Goal: Information Seeking & Learning: Find specific page/section

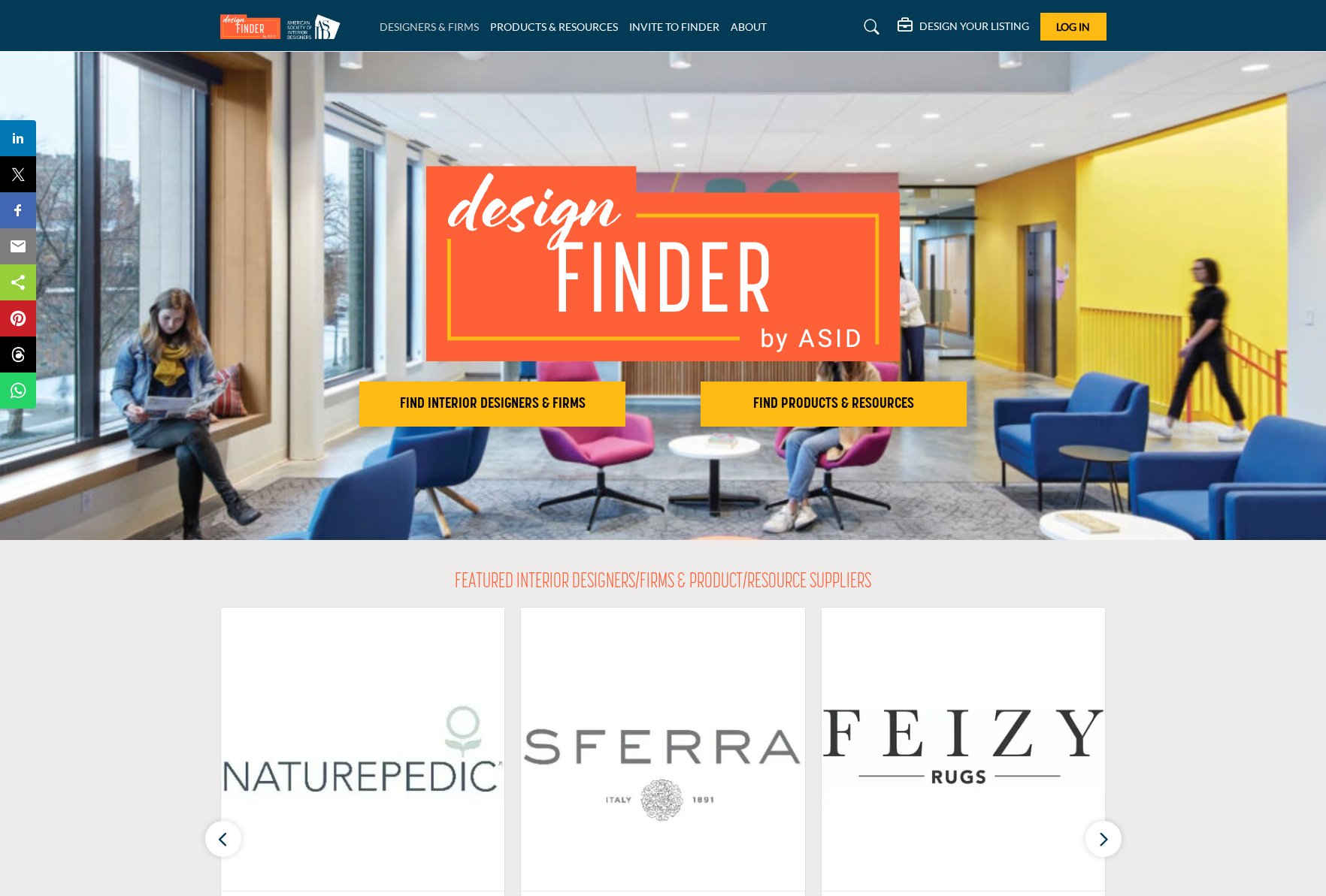
click at [452, 27] on link "DESIGNERS & FIRMS" at bounding box center [430, 27] width 99 height 13
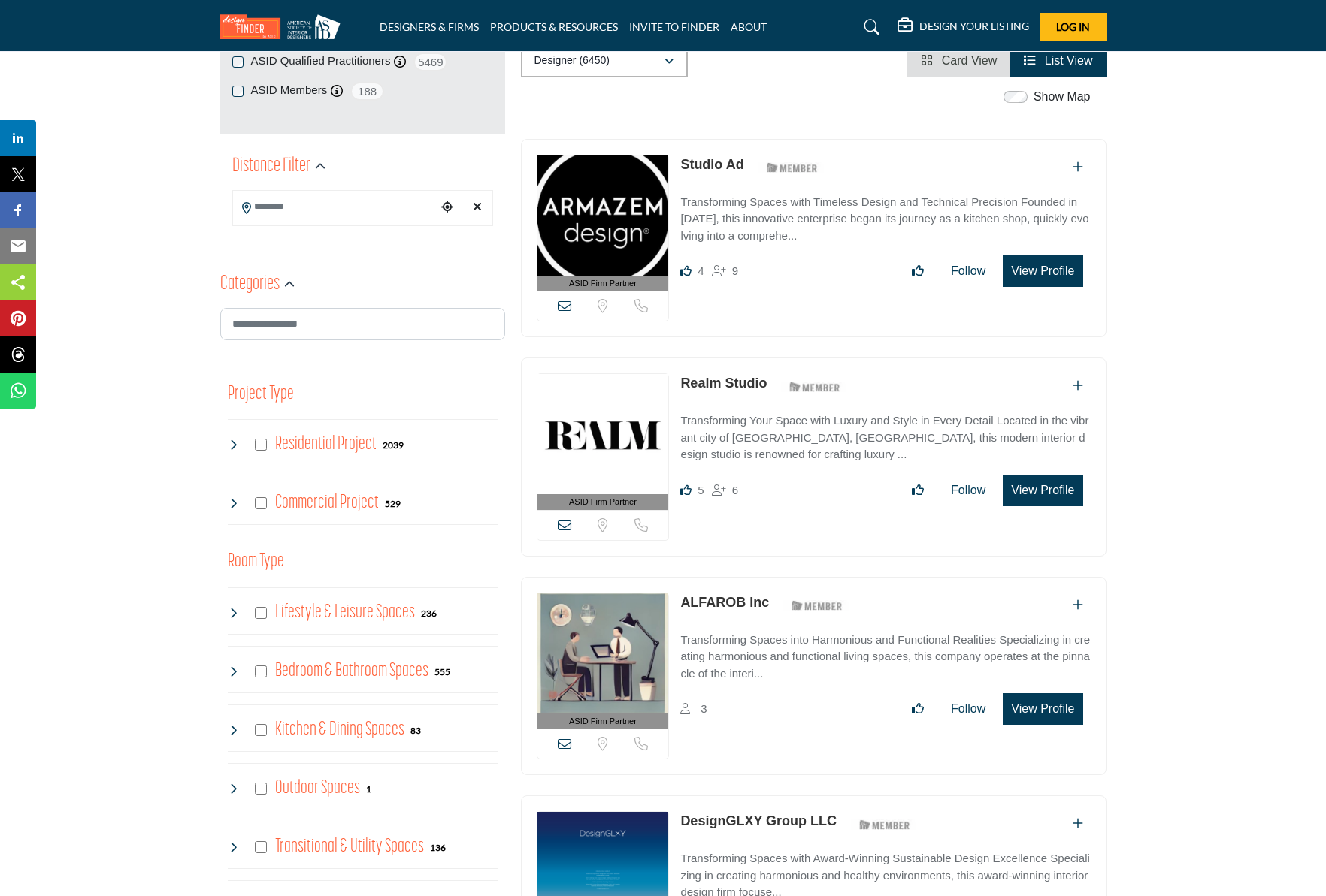
scroll to position [283, 0]
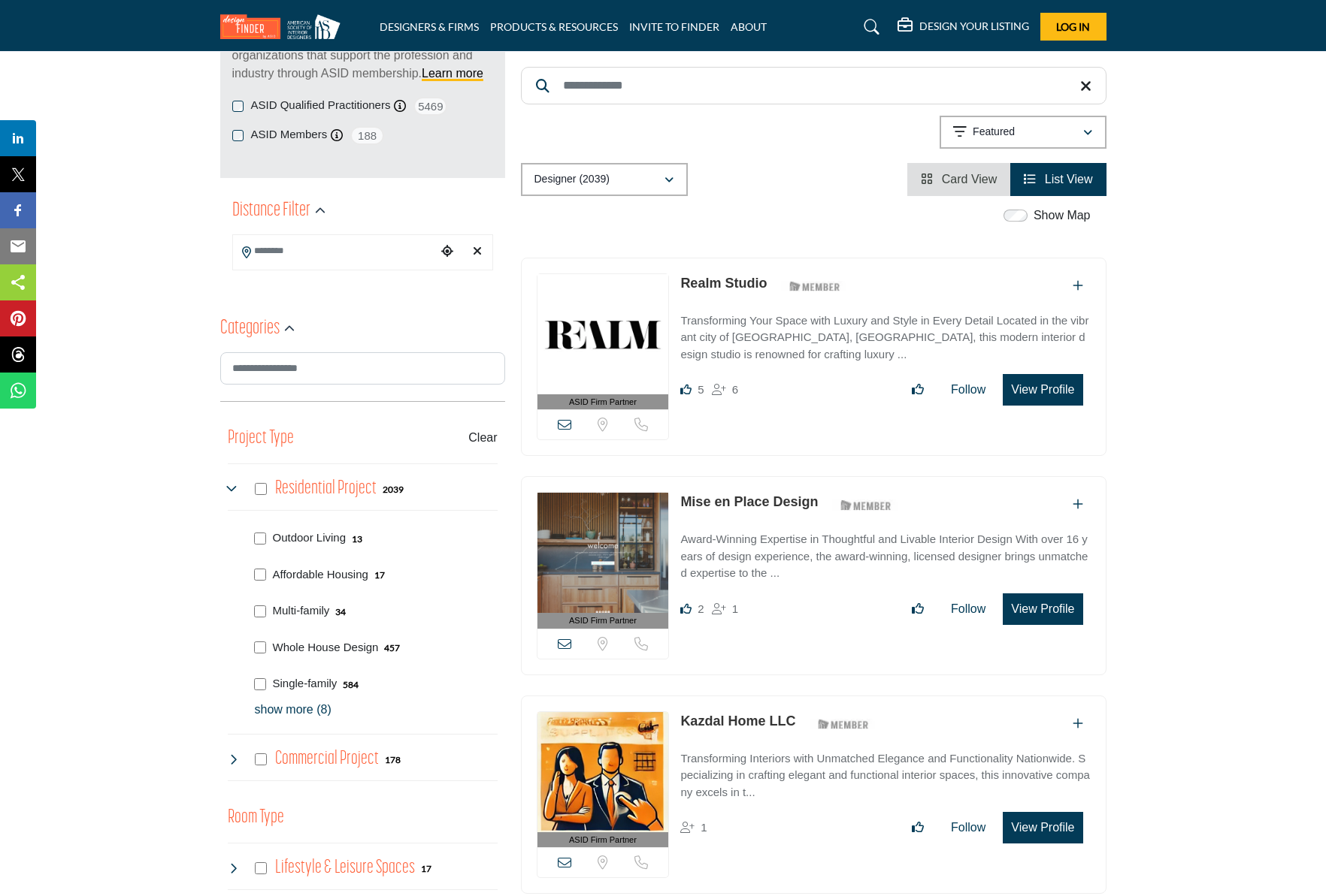
scroll to position [243, 0]
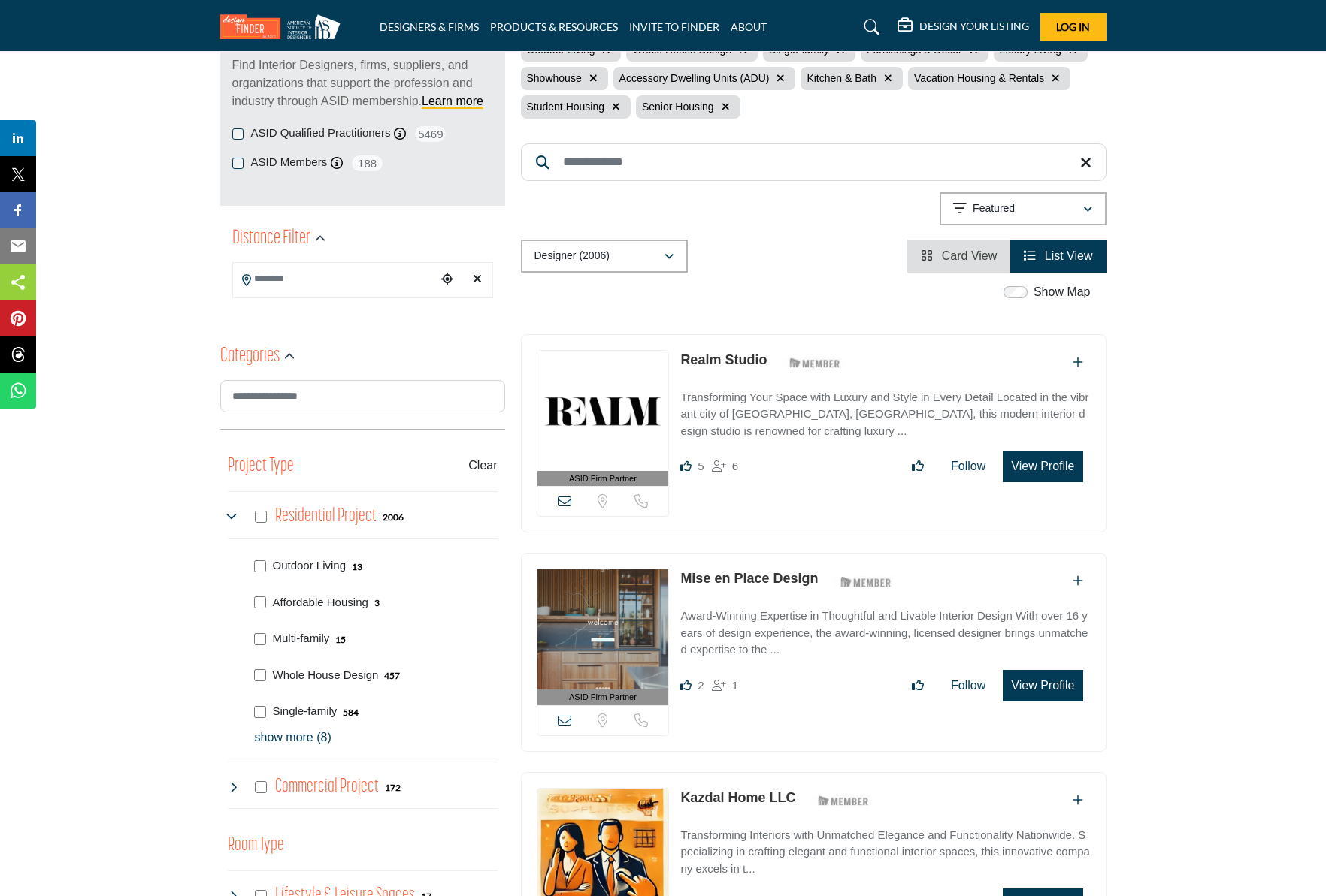
scroll to position [213, 0]
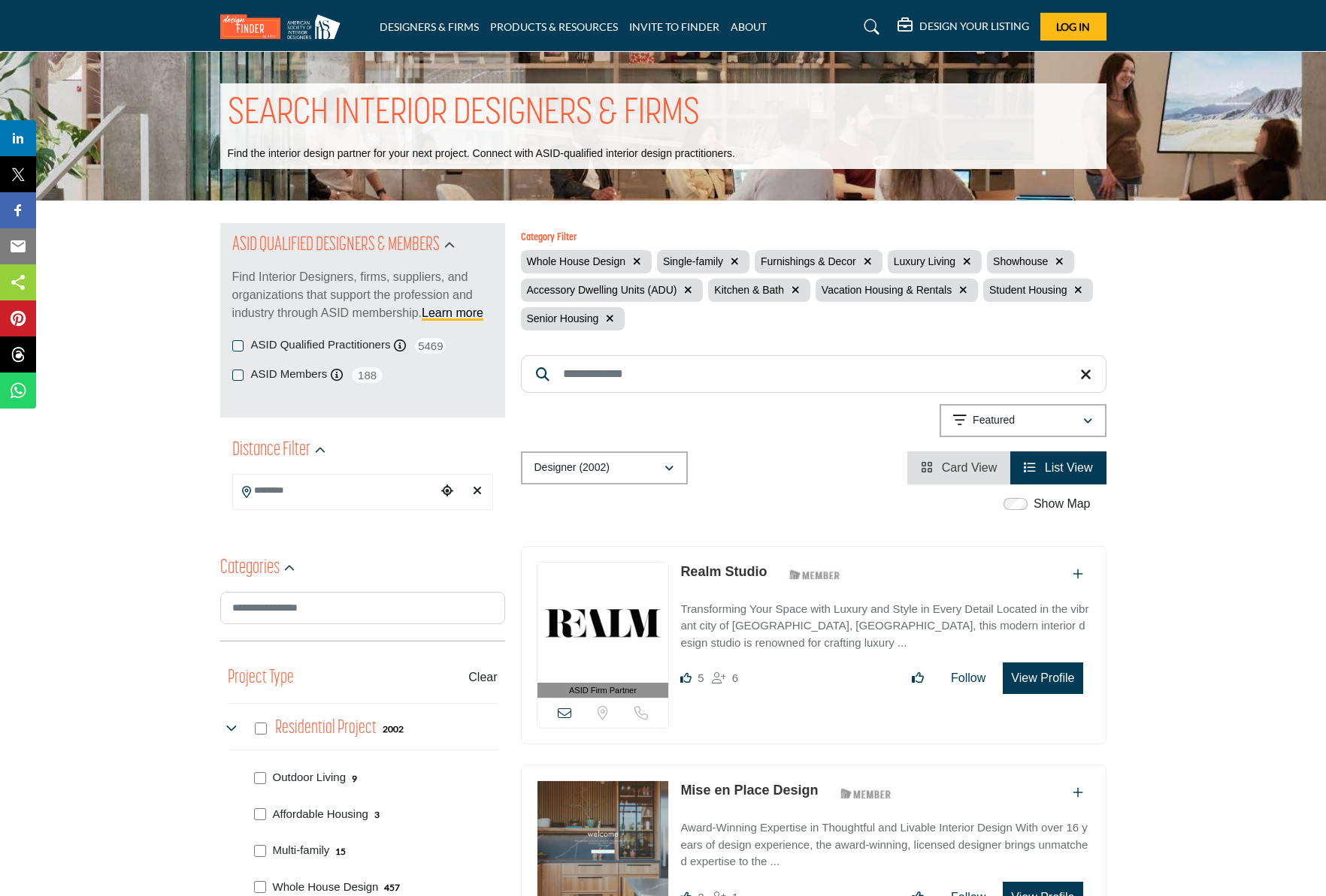
click at [609, 315] on icon "button" at bounding box center [610, 319] width 8 height 11
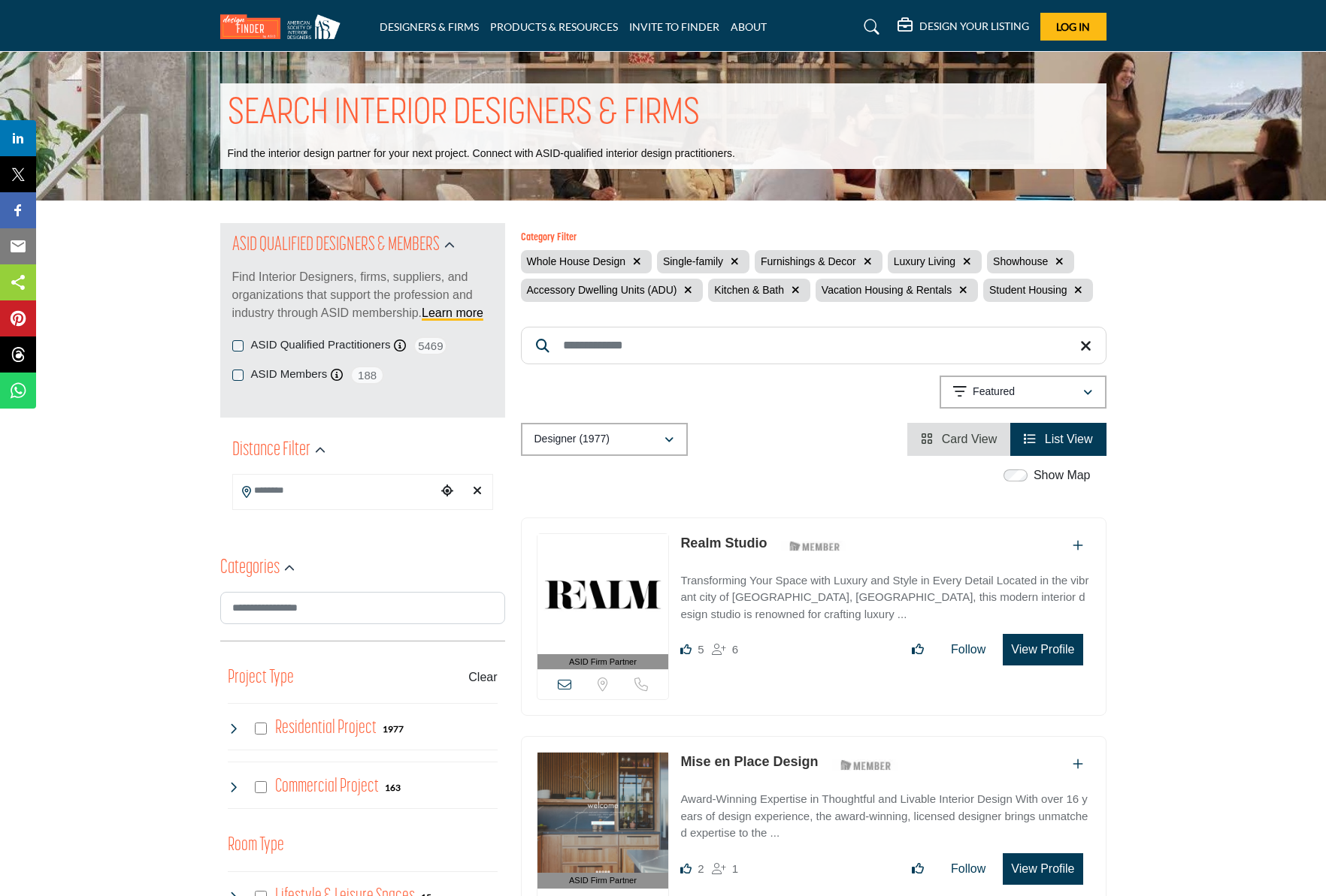
click at [687, 287] on icon "button" at bounding box center [688, 290] width 8 height 11
click at [777, 288] on icon "button" at bounding box center [775, 290] width 8 height 11
click at [1060, 260] on icon "button" at bounding box center [1059, 261] width 8 height 11
click at [900, 343] on input "Search Keyword" at bounding box center [814, 345] width 585 height 37
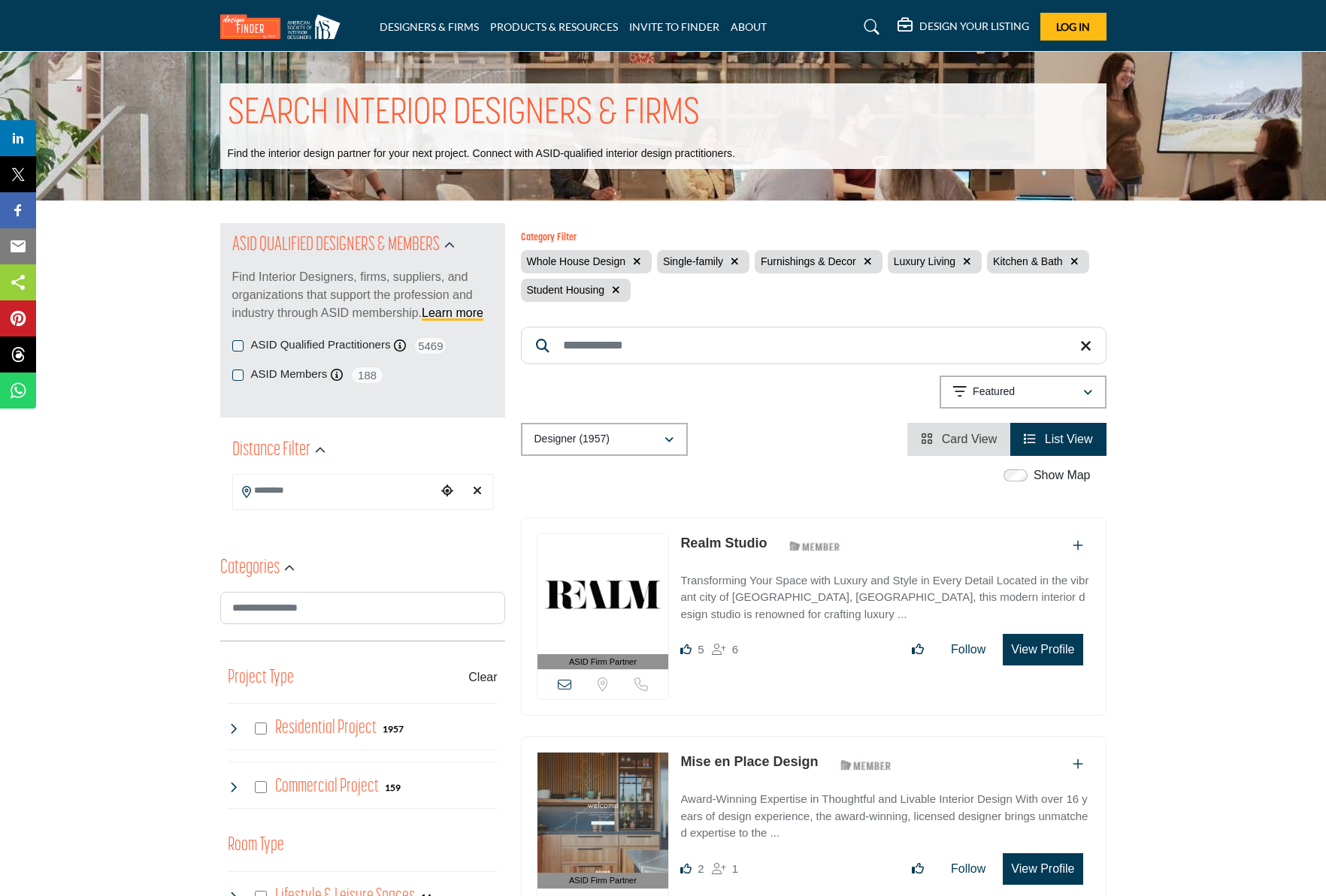
click at [404, 488] on input "Search Location" at bounding box center [335, 491] width 203 height 29
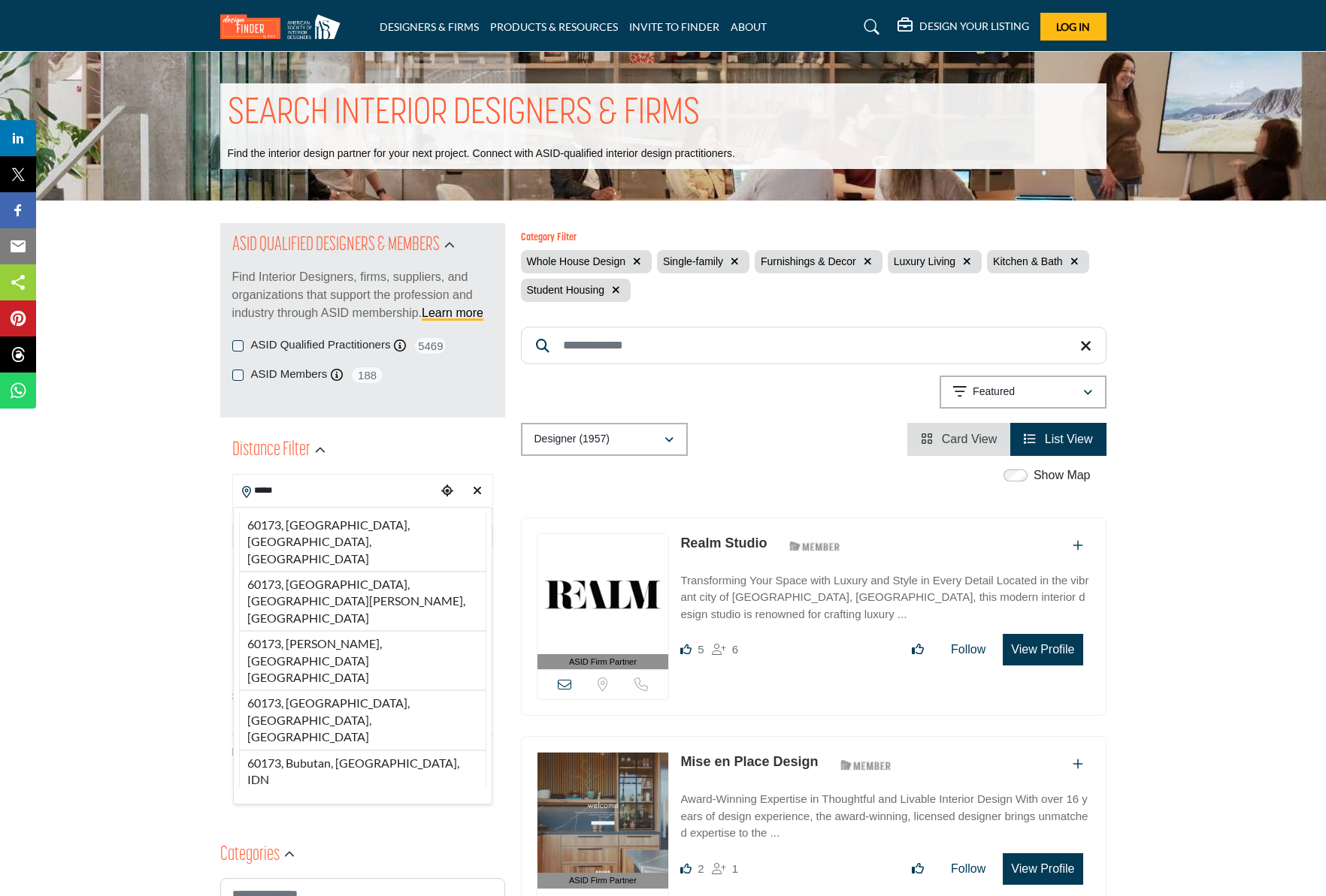
click at [406, 527] on li "60173, Schaumburg, IL, USA" at bounding box center [363, 542] width 248 height 59
type input "**********"
type input "***"
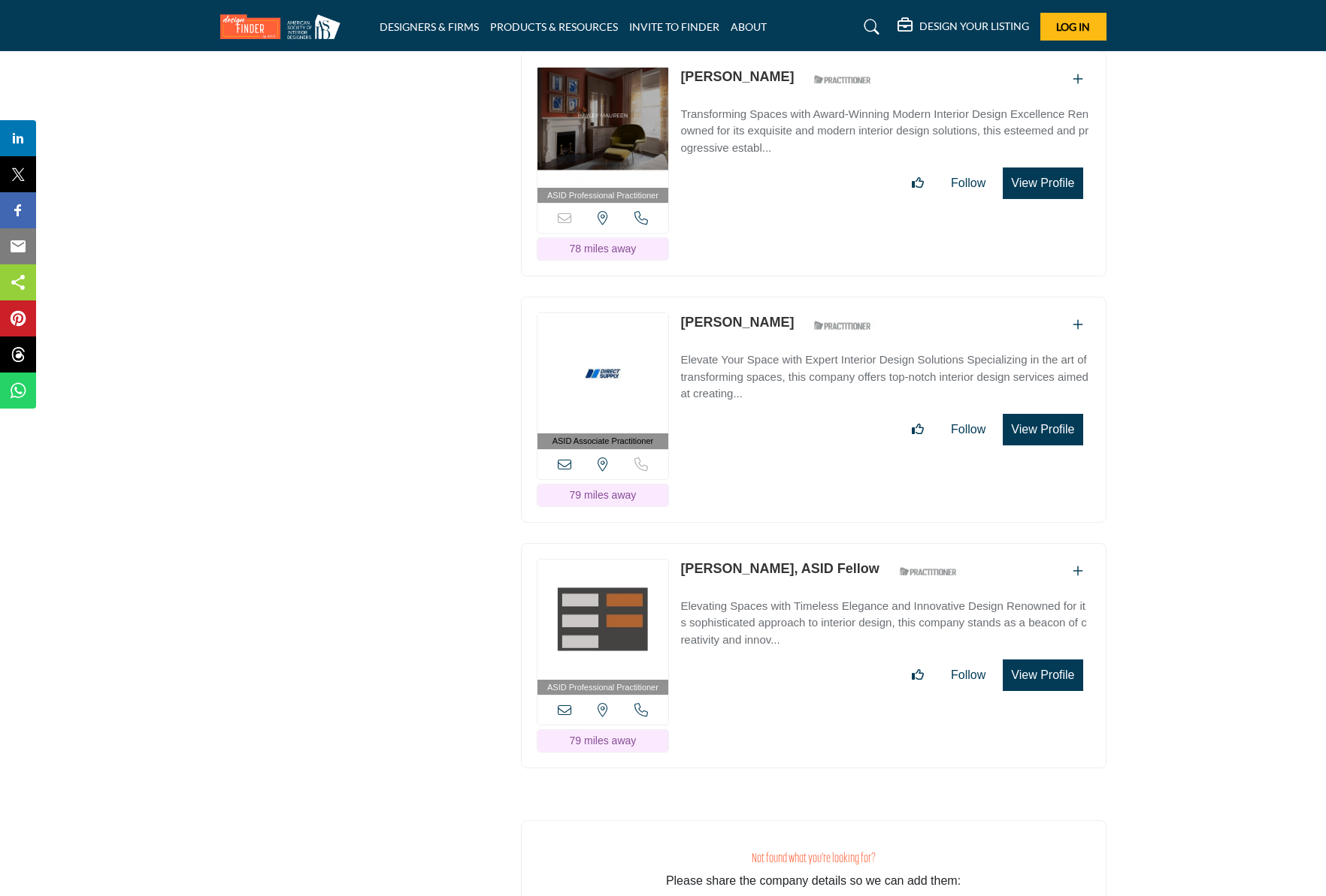
scroll to position [18026, 0]
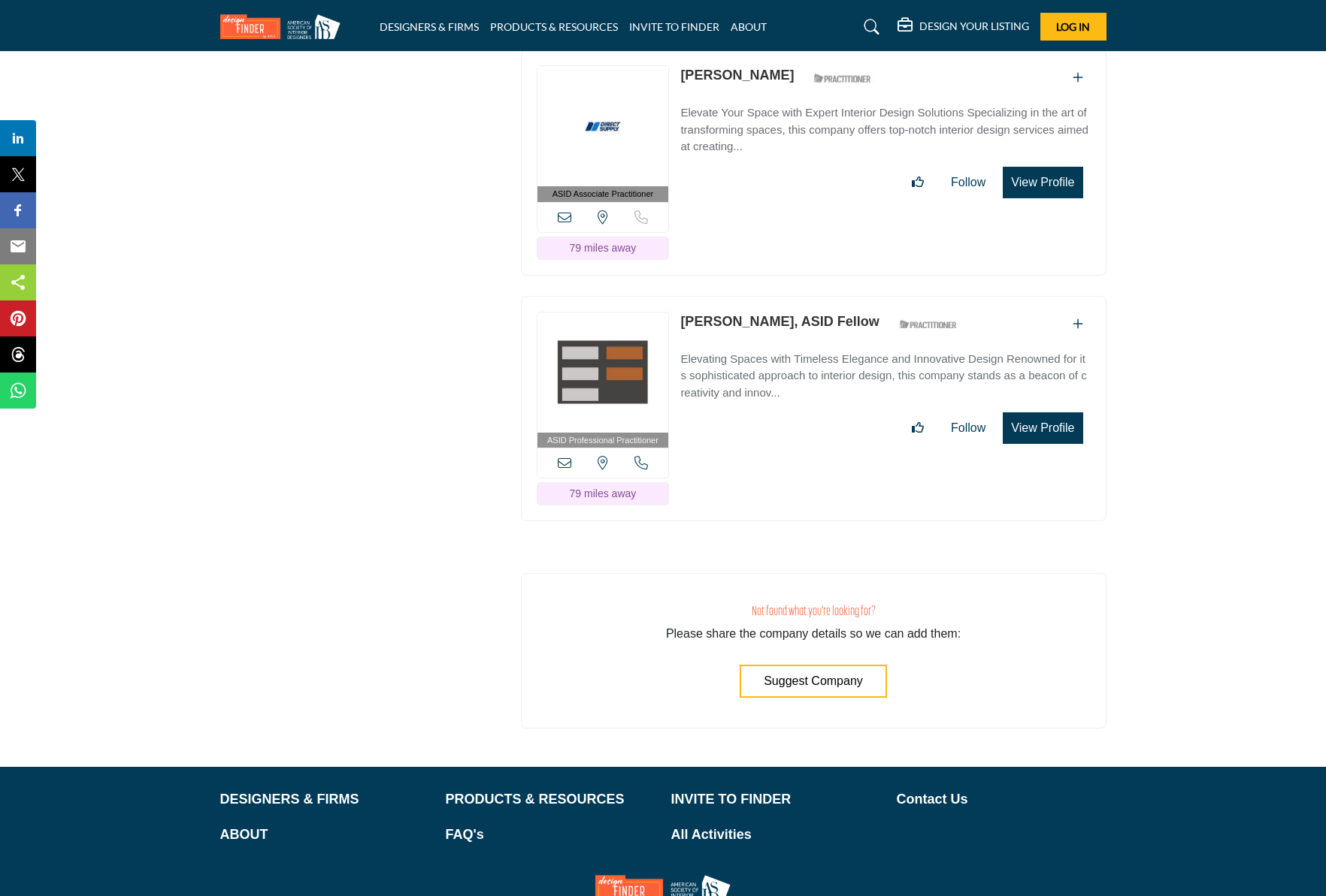
click at [757, 665] on button "Suggest Company" at bounding box center [813, 681] width 148 height 33
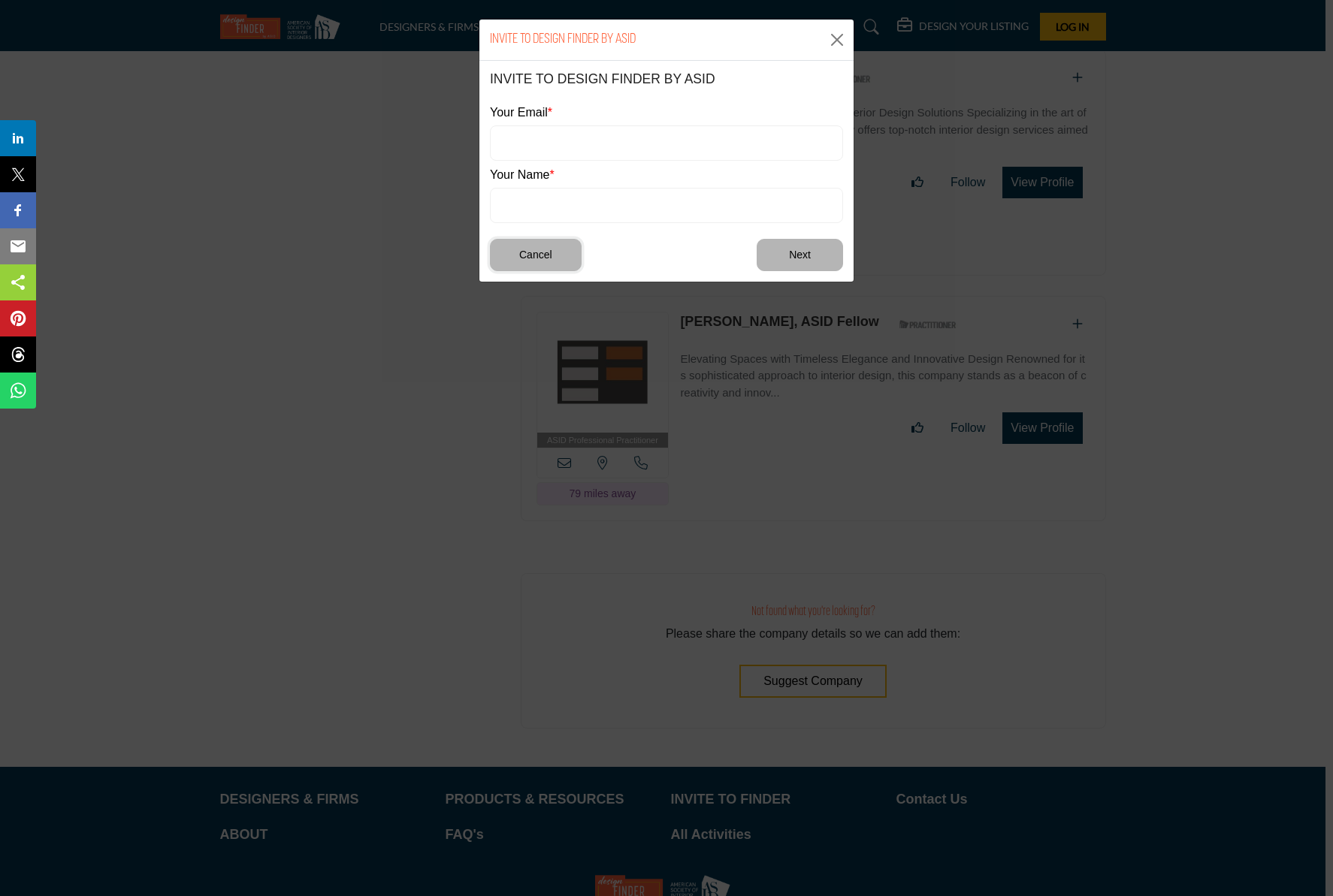
click at [553, 241] on button "Cancel" at bounding box center [535, 255] width 92 height 32
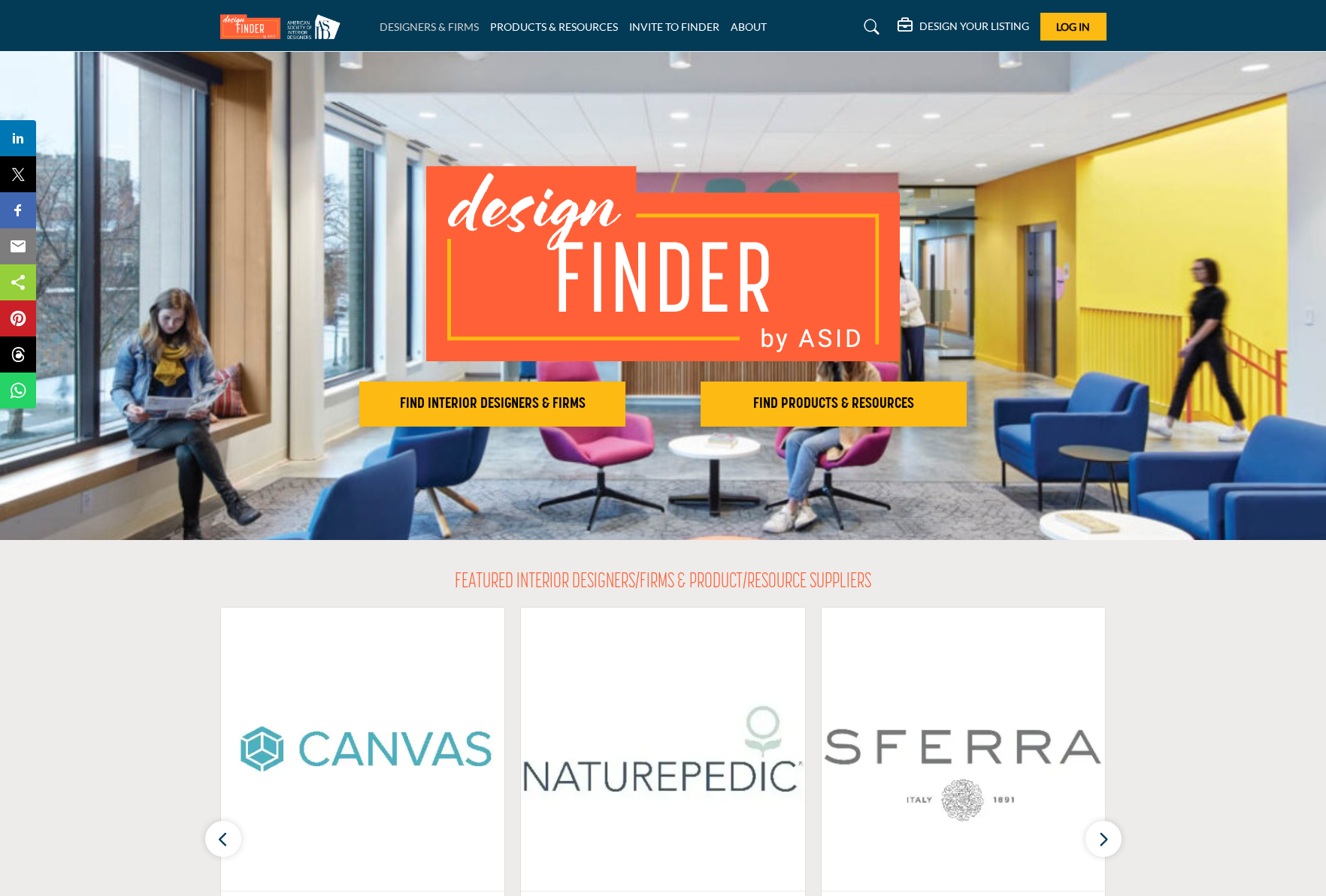
click at [450, 24] on link "DESIGNERS & FIRMS" at bounding box center [430, 27] width 99 height 13
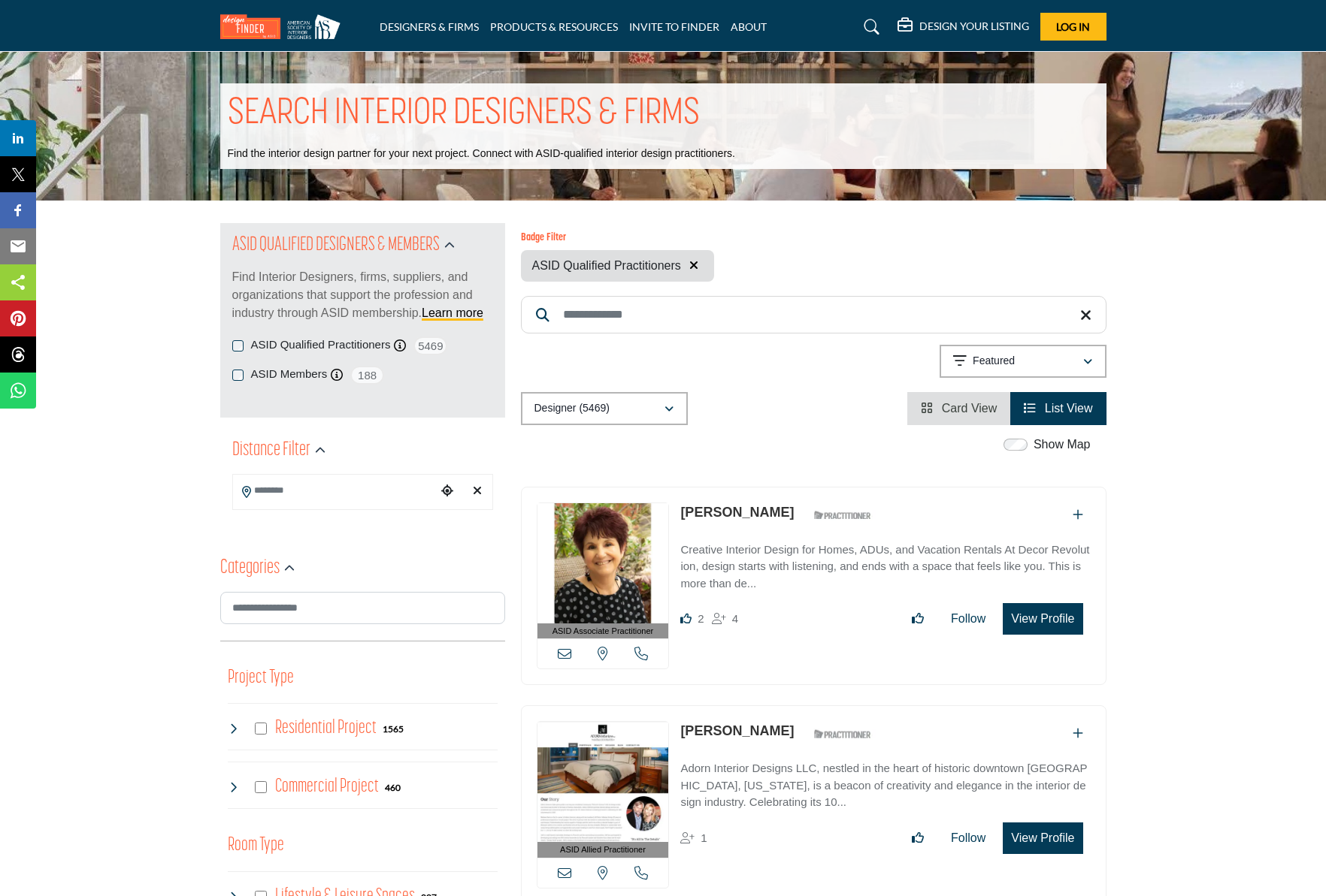
click at [248, 492] on icon at bounding box center [247, 492] width 9 height 12
click at [292, 490] on input "Search Location" at bounding box center [335, 491] width 203 height 29
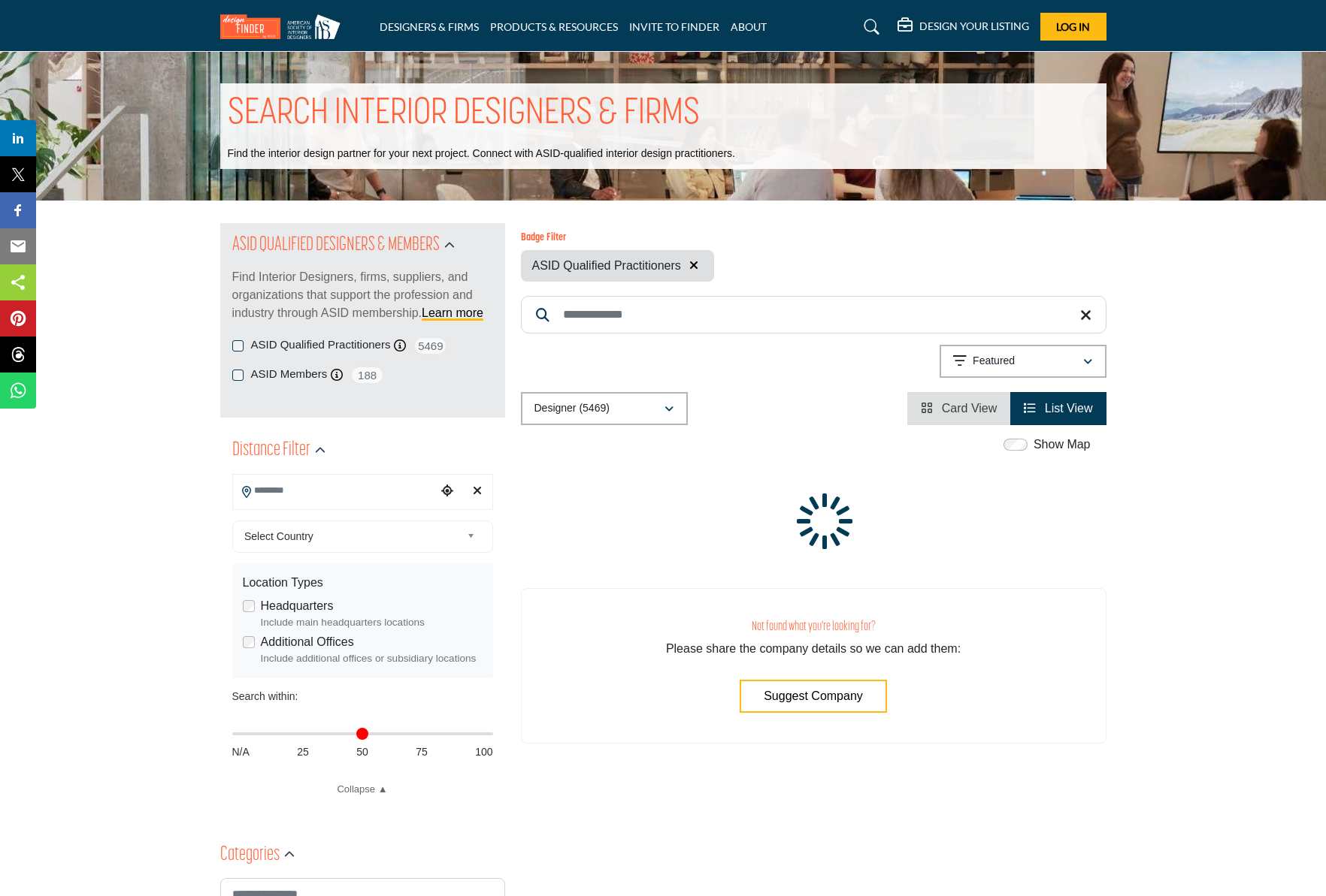
click at [281, 490] on input "Search Location" at bounding box center [335, 491] width 203 height 29
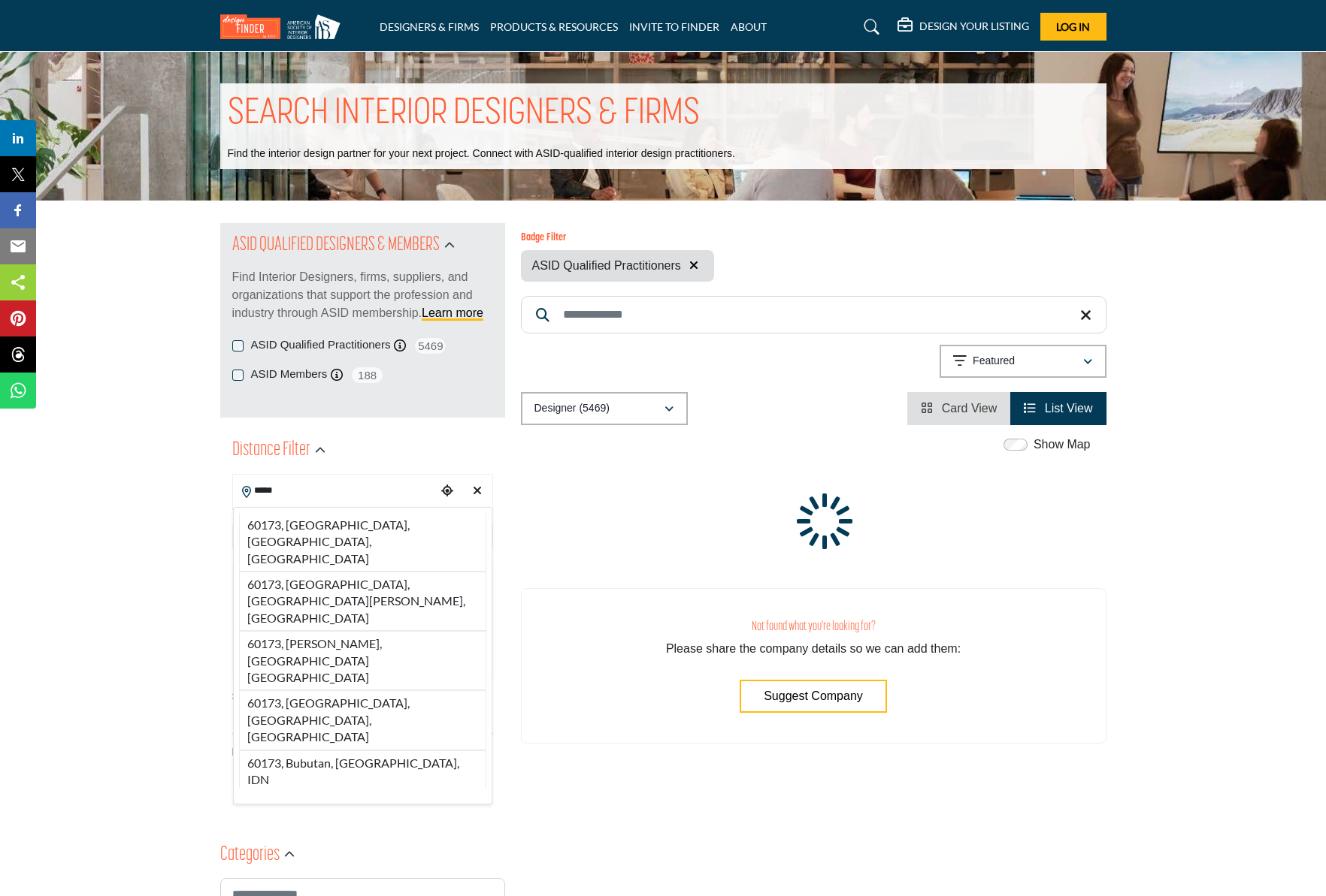
click at [316, 525] on li "60173, Schaumburg, IL, USA" at bounding box center [363, 542] width 248 height 59
type input "**********"
type input "***"
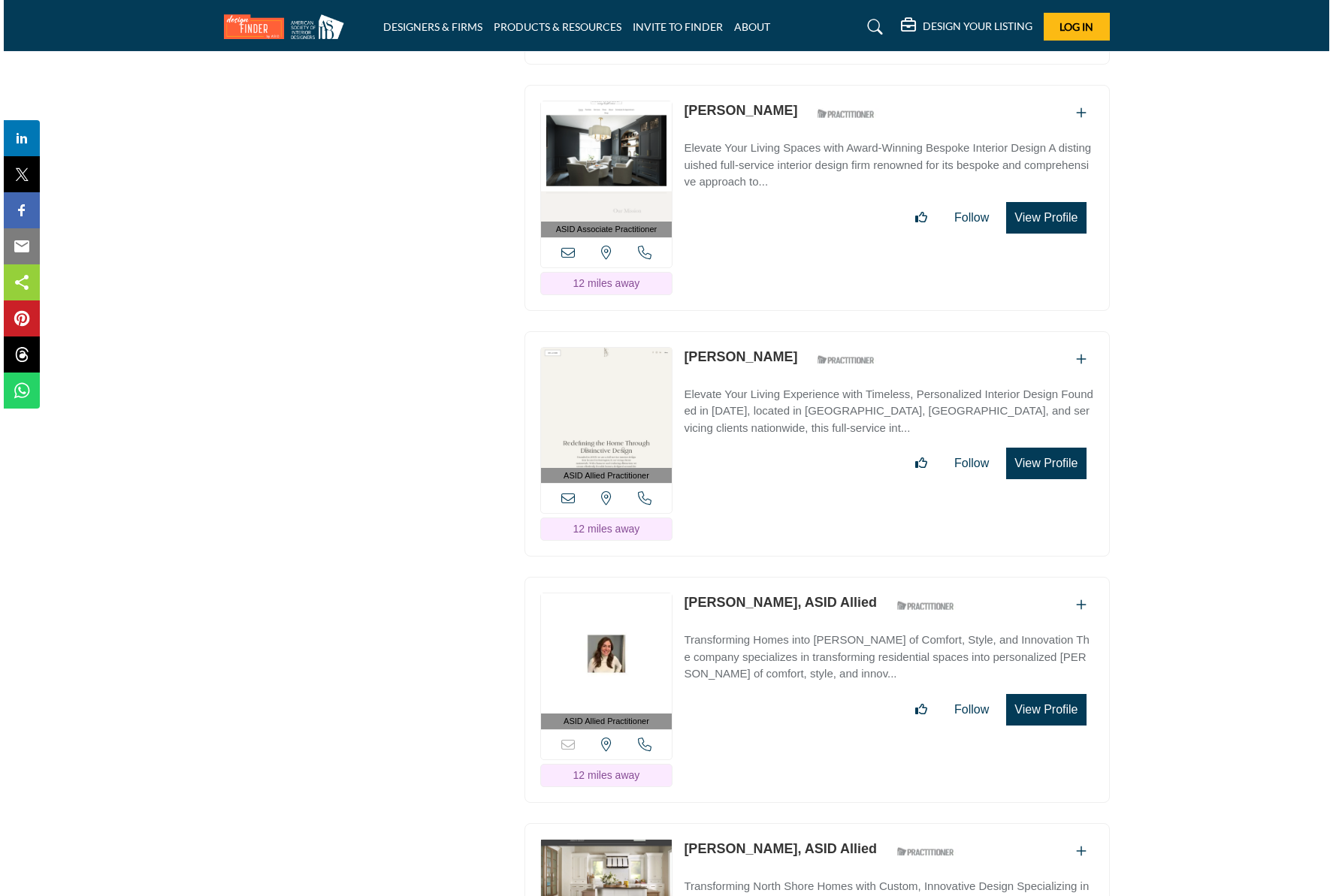
scroll to position [4189, 0]
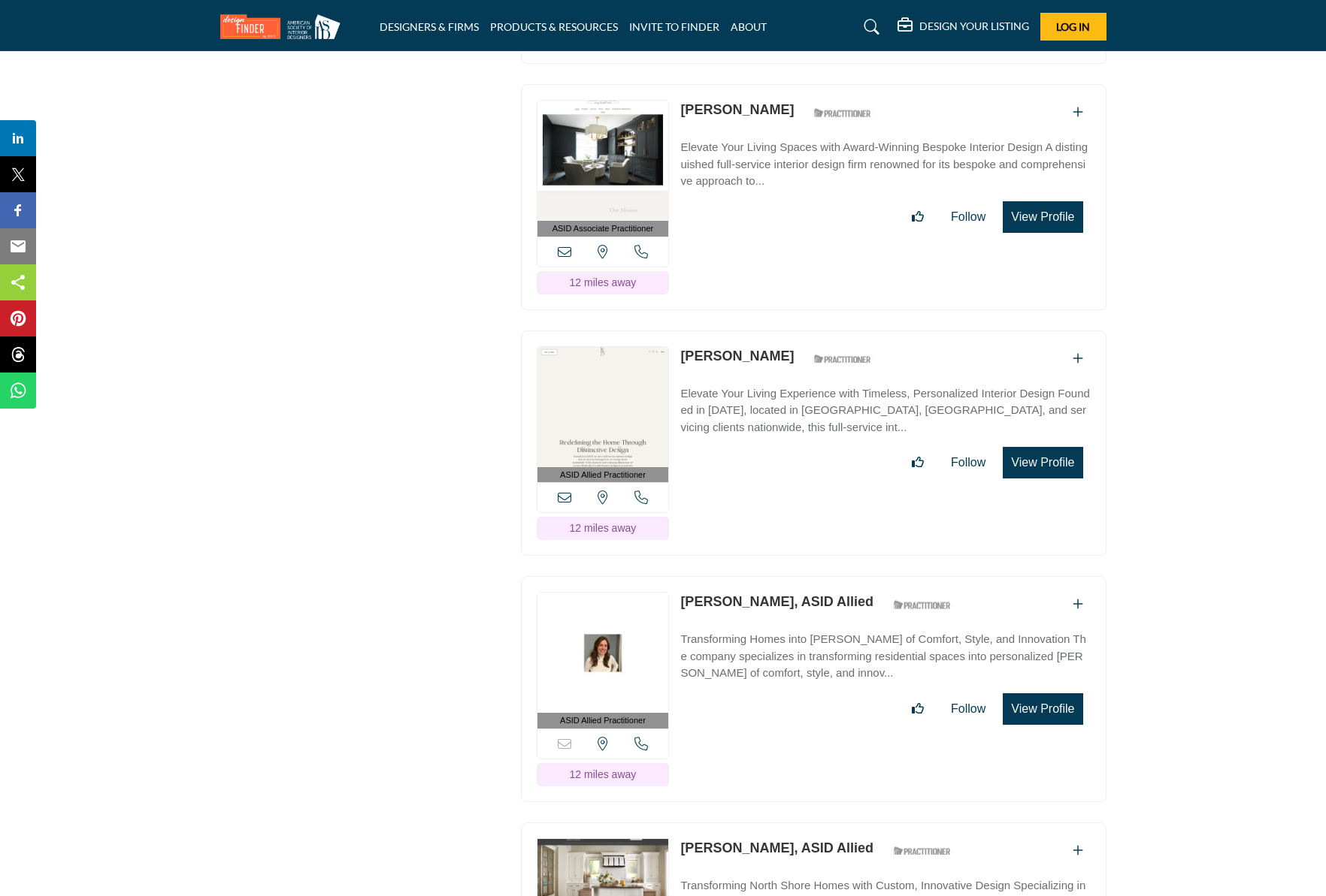
click at [1033, 447] on button "View Profile" at bounding box center [1042, 462] width 79 height 31
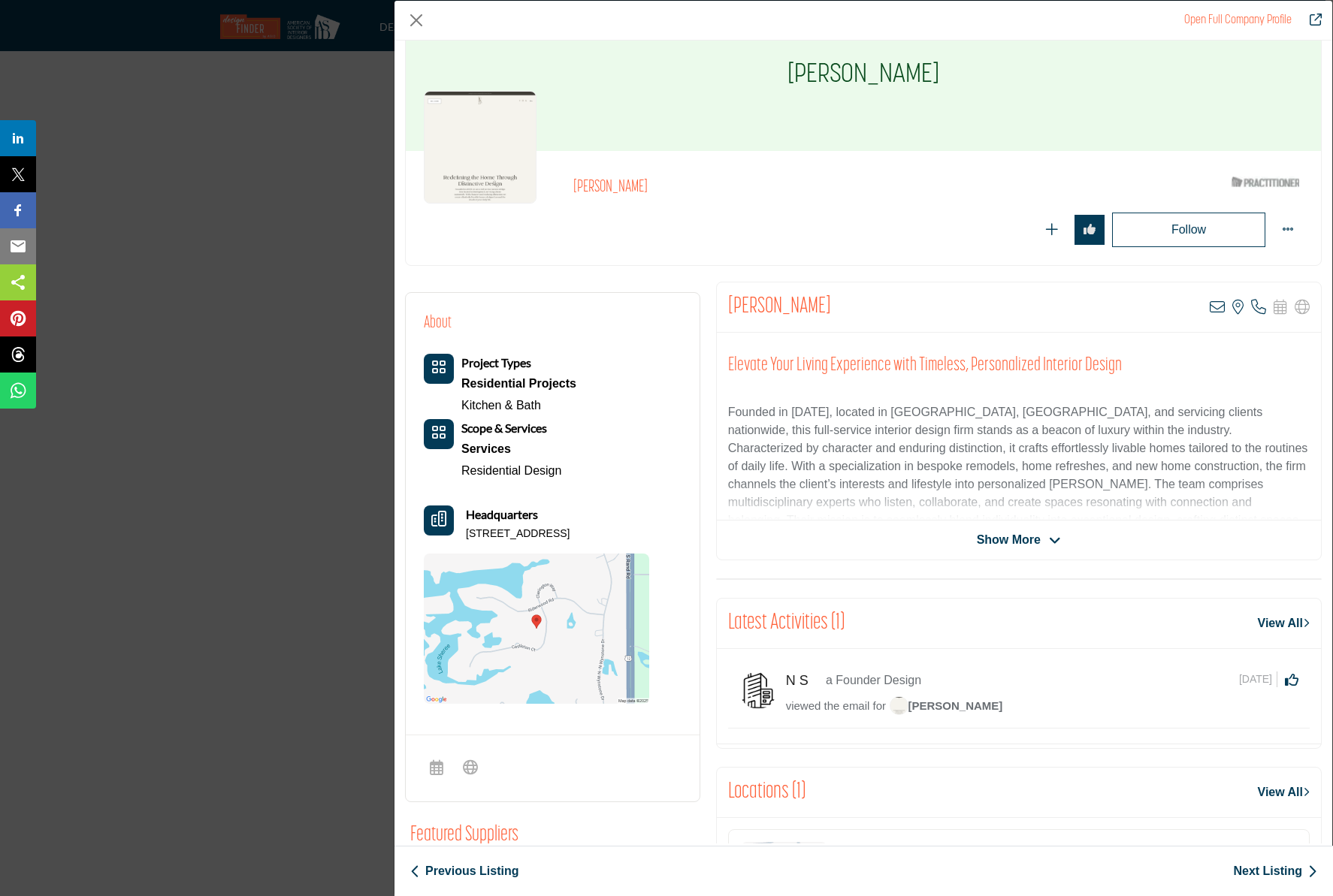
scroll to position [0, 0]
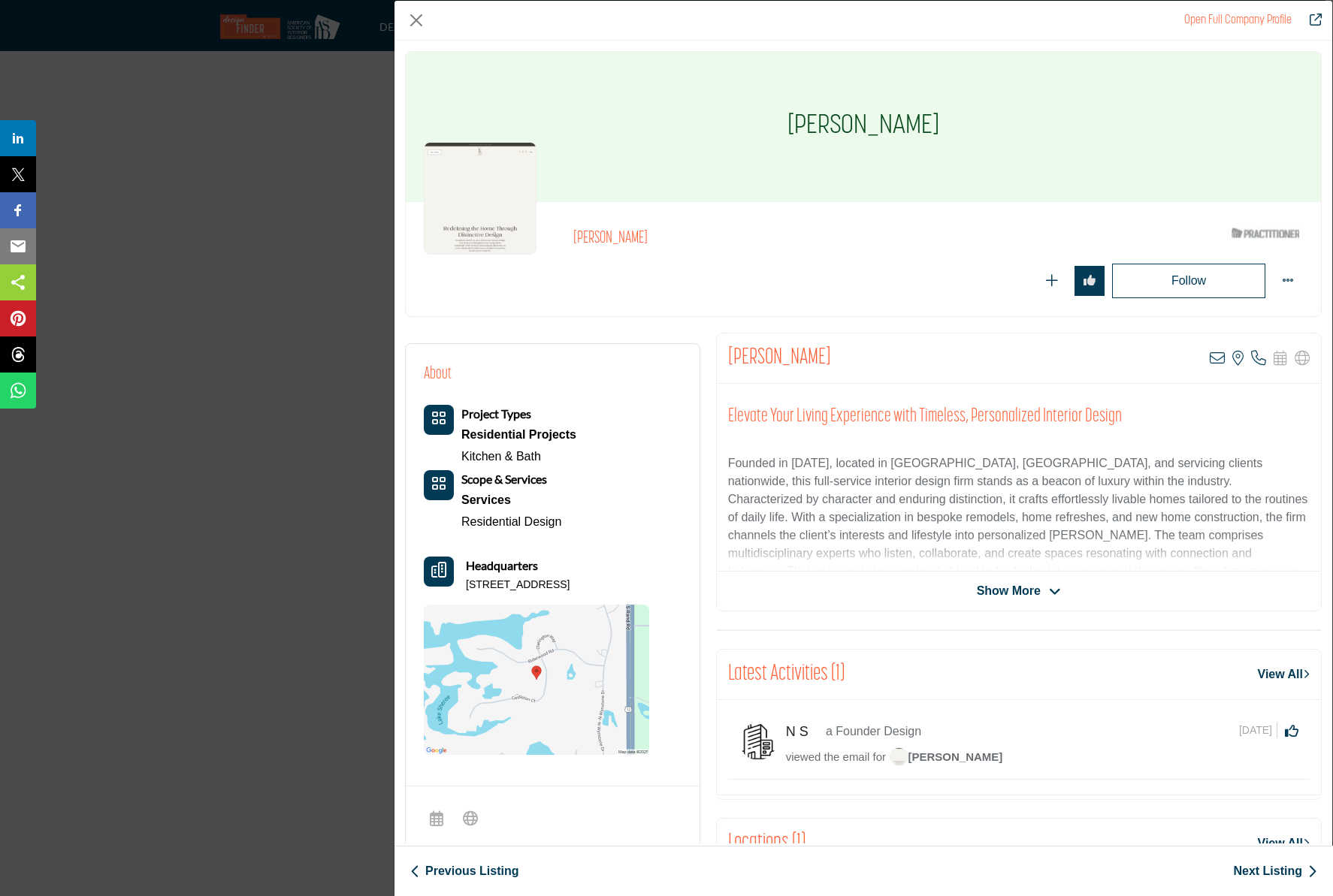
click at [1244, 19] on link "Open Full Company Profile" at bounding box center [1238, 21] width 108 height 12
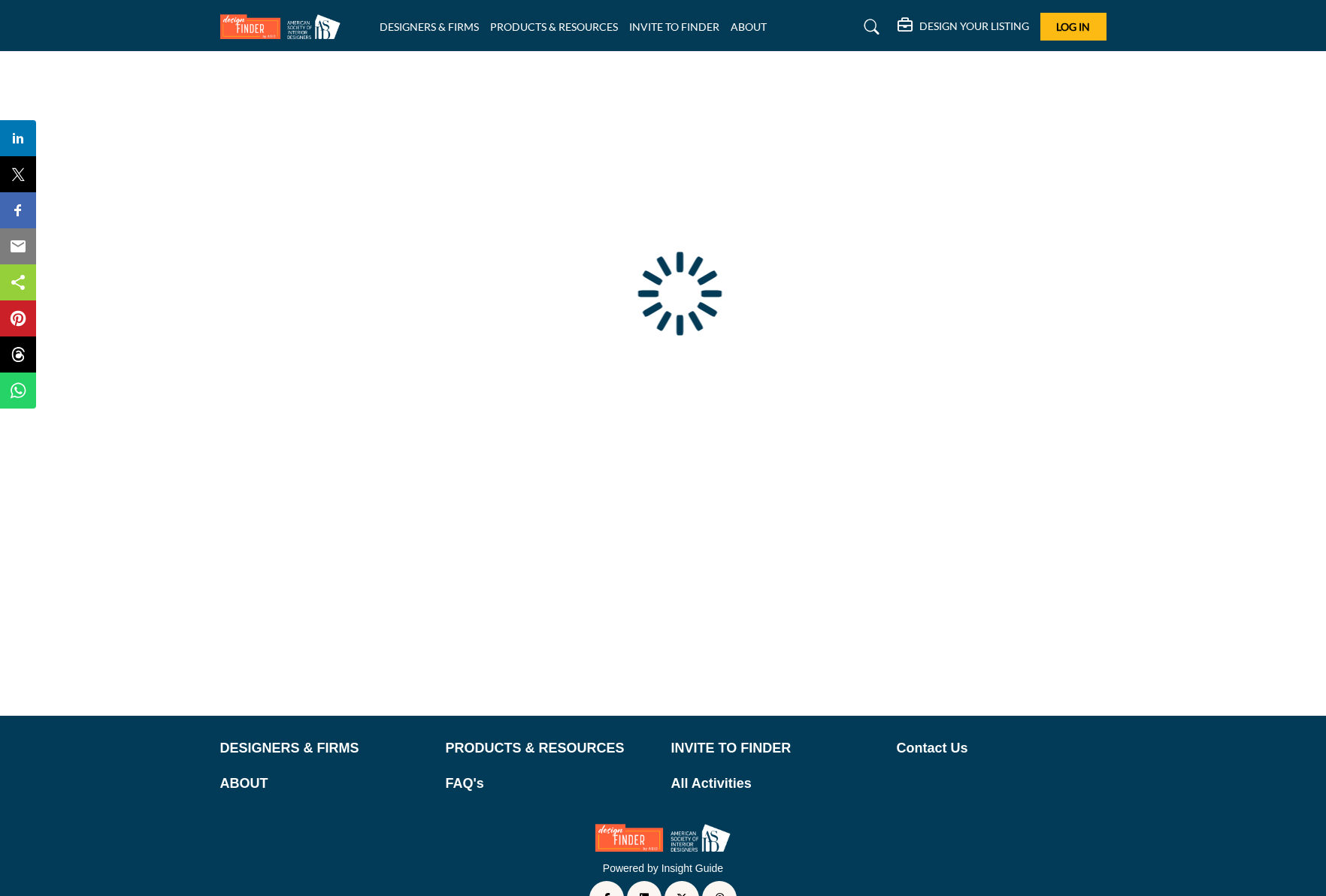
type input "**********"
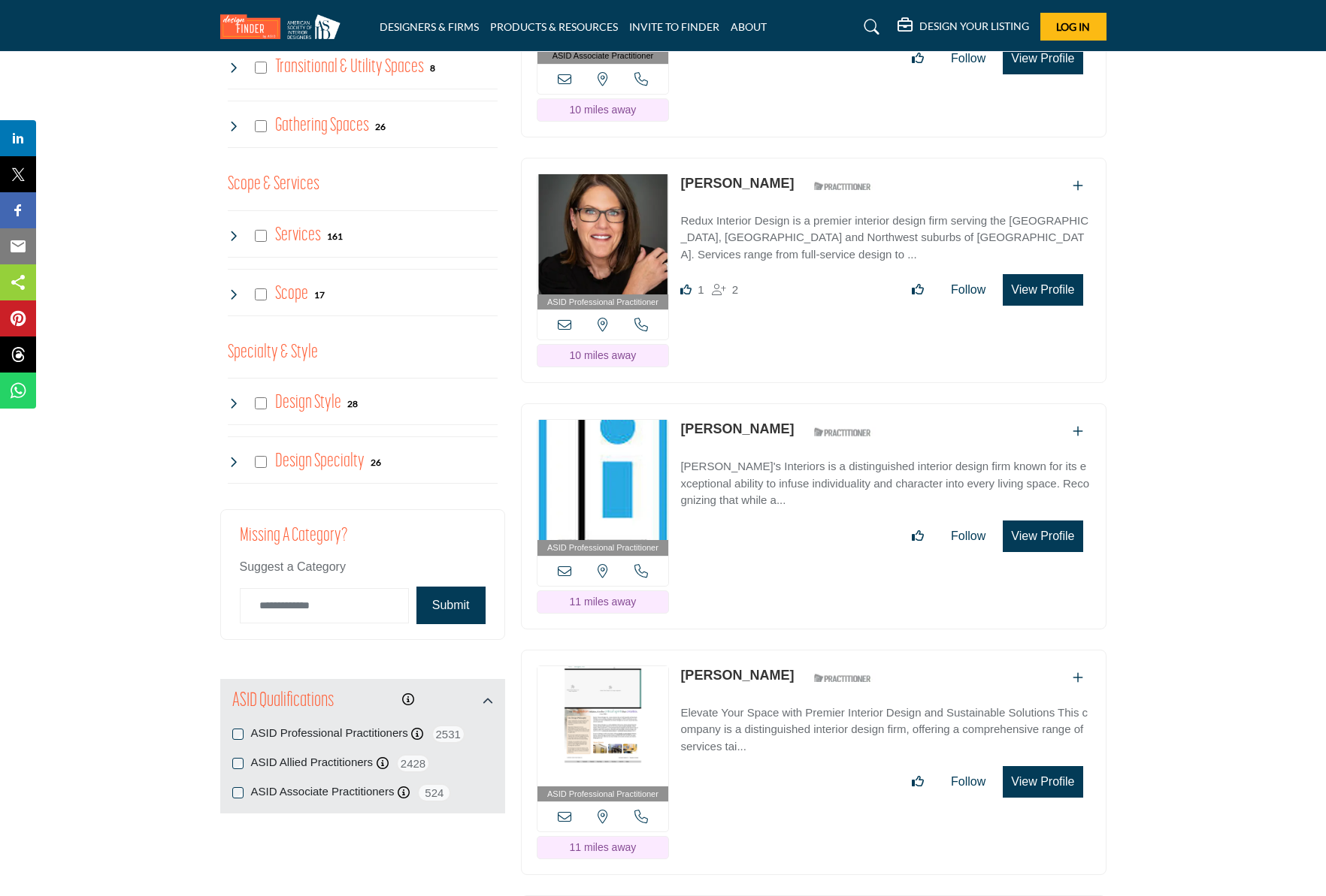
scroll to position [1374, 0]
